Goal: Go to known website: Access a specific website the user already knows

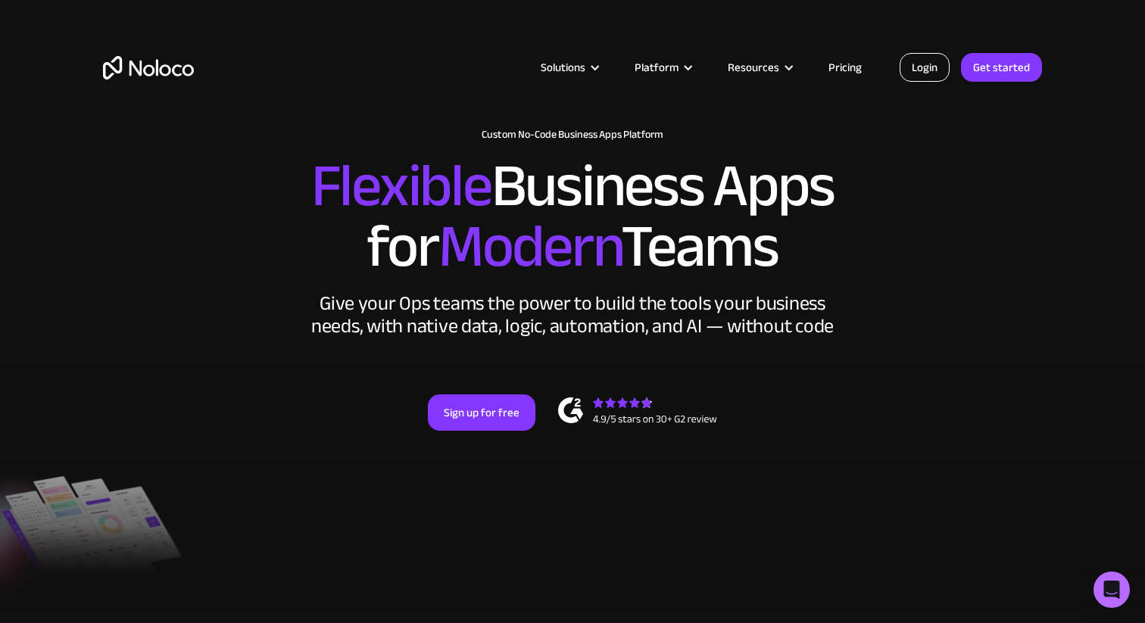
click at [931, 65] on link "Login" at bounding box center [924, 67] width 50 height 29
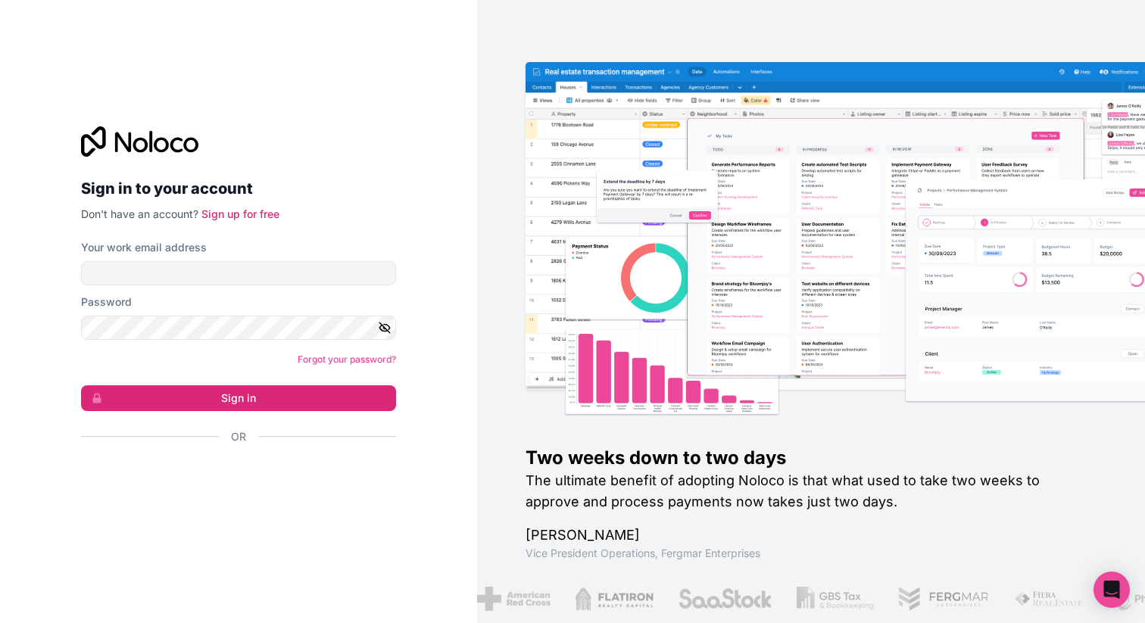
drag, startPoint x: 332, startPoint y: 249, endPoint x: 332, endPoint y: 272, distance: 22.7
click at [332, 262] on div "Your work email address" at bounding box center [238, 262] width 315 height 45
click at [333, 273] on input "Your work email address" at bounding box center [238, 273] width 315 height 24
type input "acces@yellowbr1cks.fr"
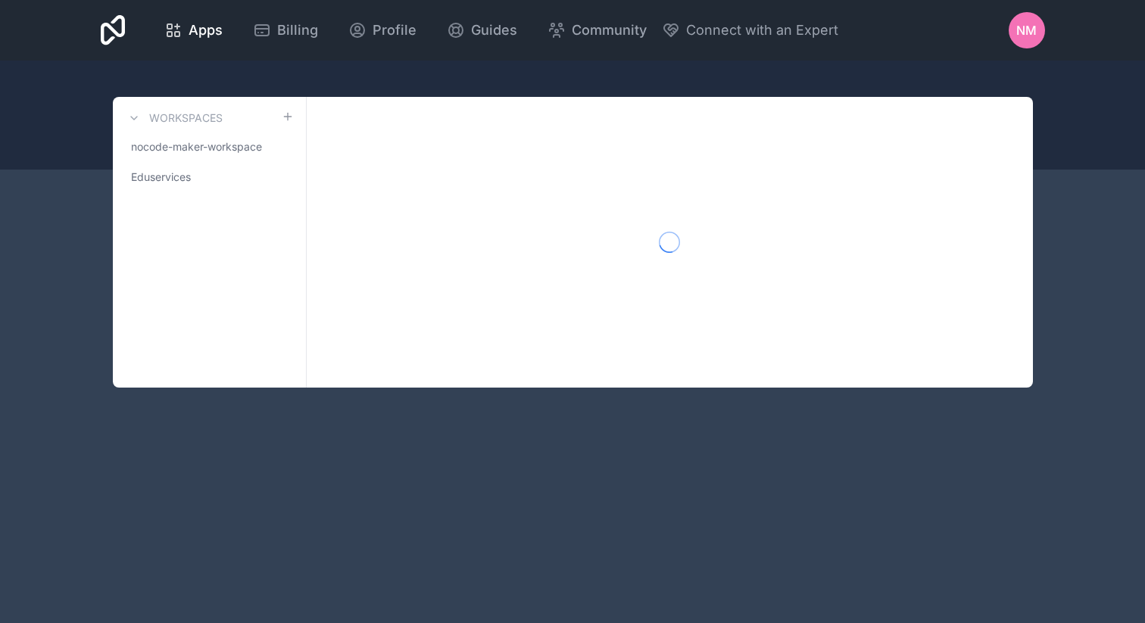
click at [210, 388] on div "Apps Billing Profile Guides Community Connect with an Expert NM Billing Profile…" at bounding box center [572, 311] width 1145 height 623
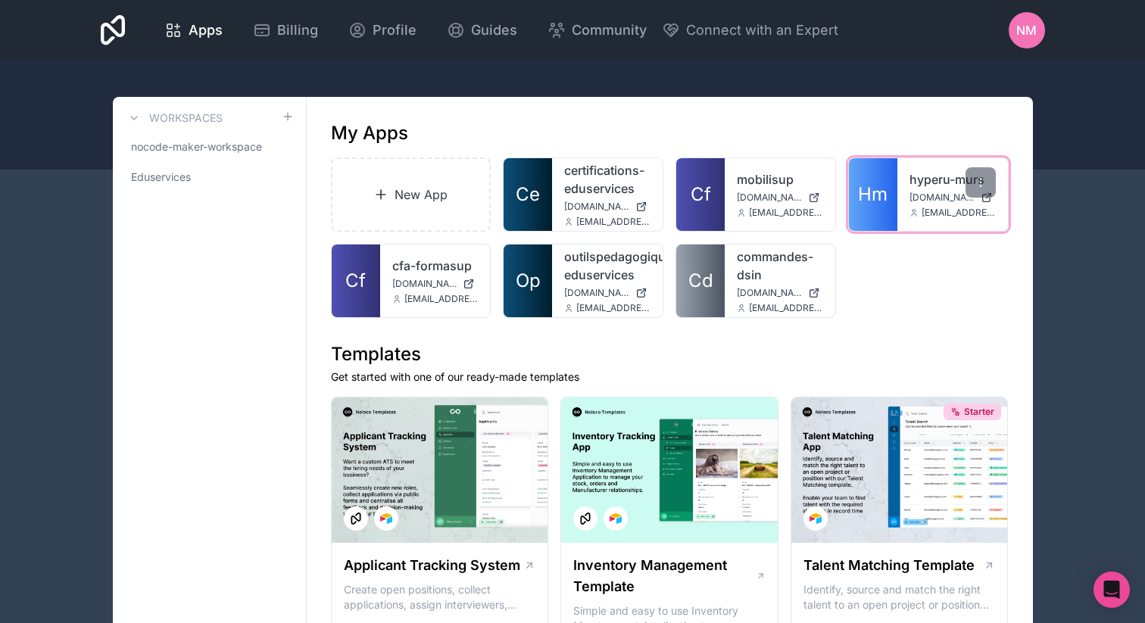
click at [956, 173] on link "hyperu-murs" at bounding box center [952, 179] width 86 height 18
